Goal: Information Seeking & Learning: Learn about a topic

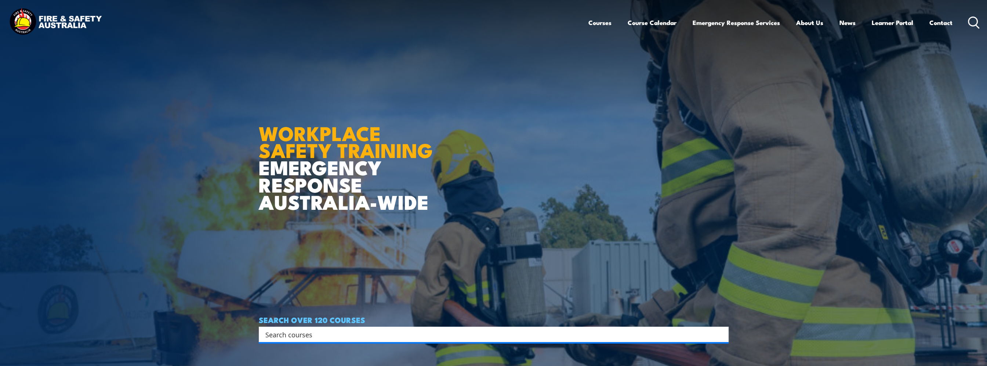
click at [972, 22] on icon at bounding box center [974, 23] width 12 height 12
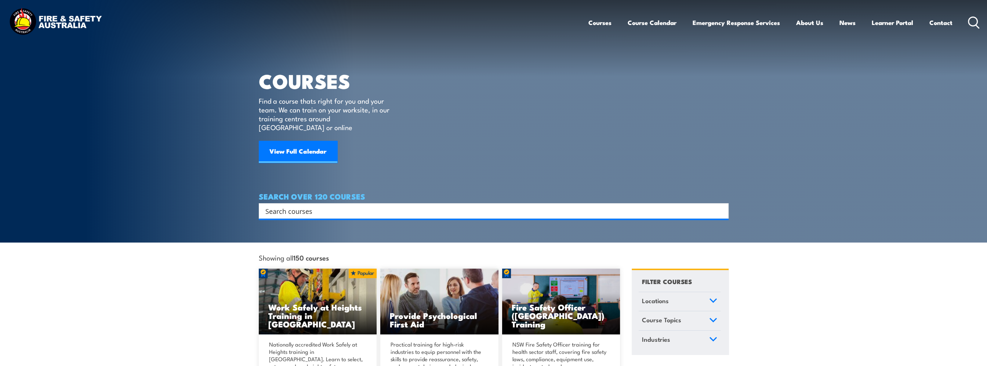
click at [291, 205] on input "Search input" at bounding box center [488, 210] width 447 height 11
type input "tele"
